Goal: Find contact information: Find contact information

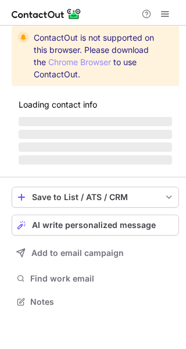
scroll to position [320, 186]
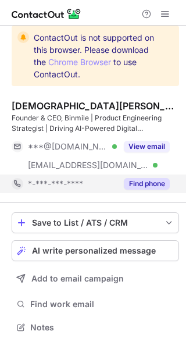
click at [145, 179] on button "Find phone" at bounding box center [147, 184] width 46 height 12
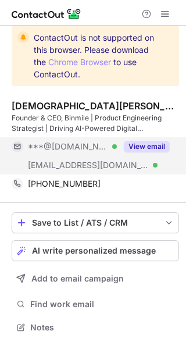
click at [144, 149] on button "View email" at bounding box center [147, 147] width 46 height 12
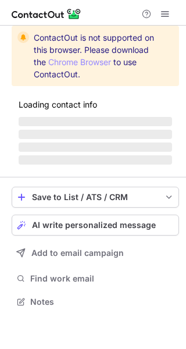
scroll to position [301, 186]
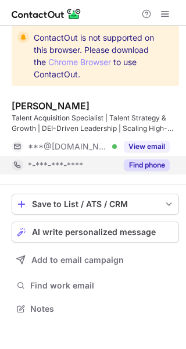
click at [140, 161] on button "Find phone" at bounding box center [147, 166] width 46 height 12
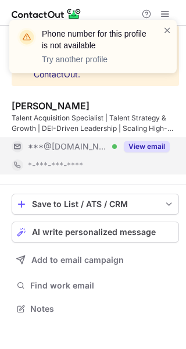
click at [148, 144] on button "View email" at bounding box center [147, 147] width 46 height 12
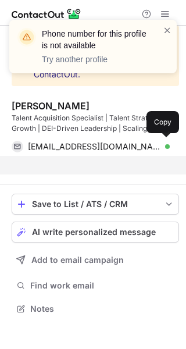
scroll to position [282, 186]
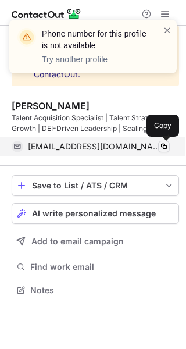
click at [165, 143] on span at bounding box center [164, 146] width 9 height 9
